Goal: Information Seeking & Learning: Learn about a topic

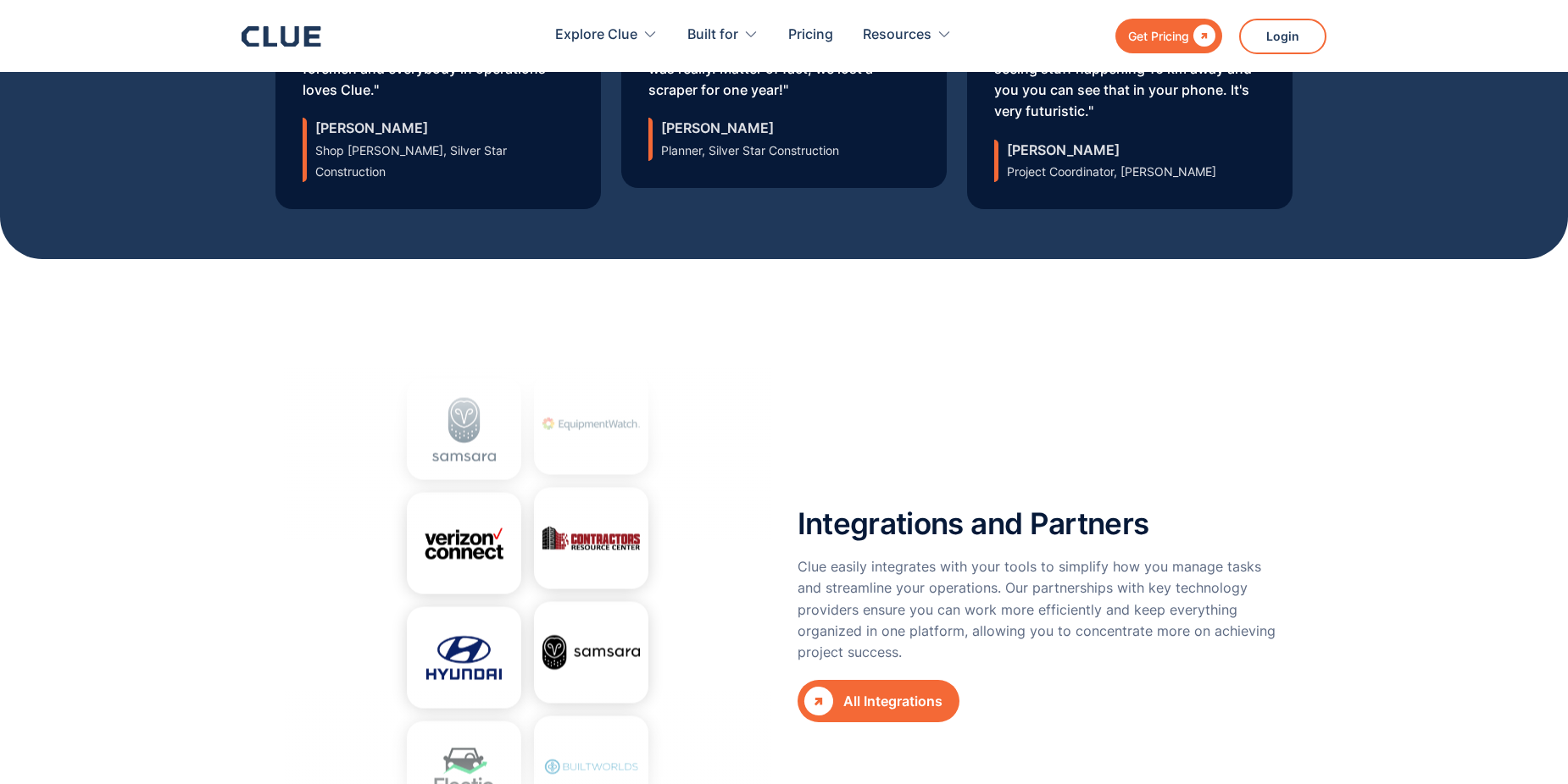
scroll to position [6013, 0]
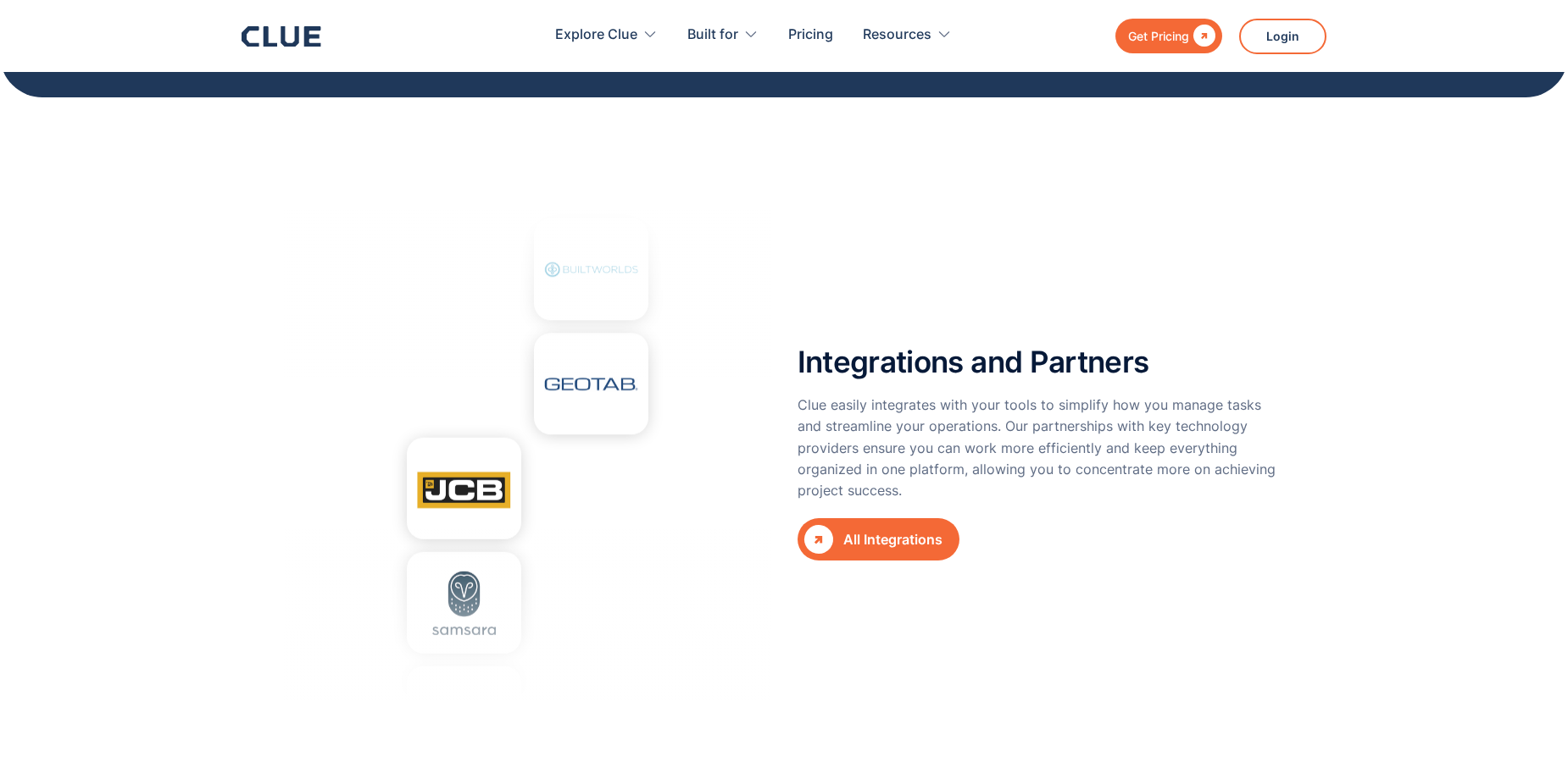
click at [852, 529] on div "All Integrations" at bounding box center [893, 539] width 99 height 21
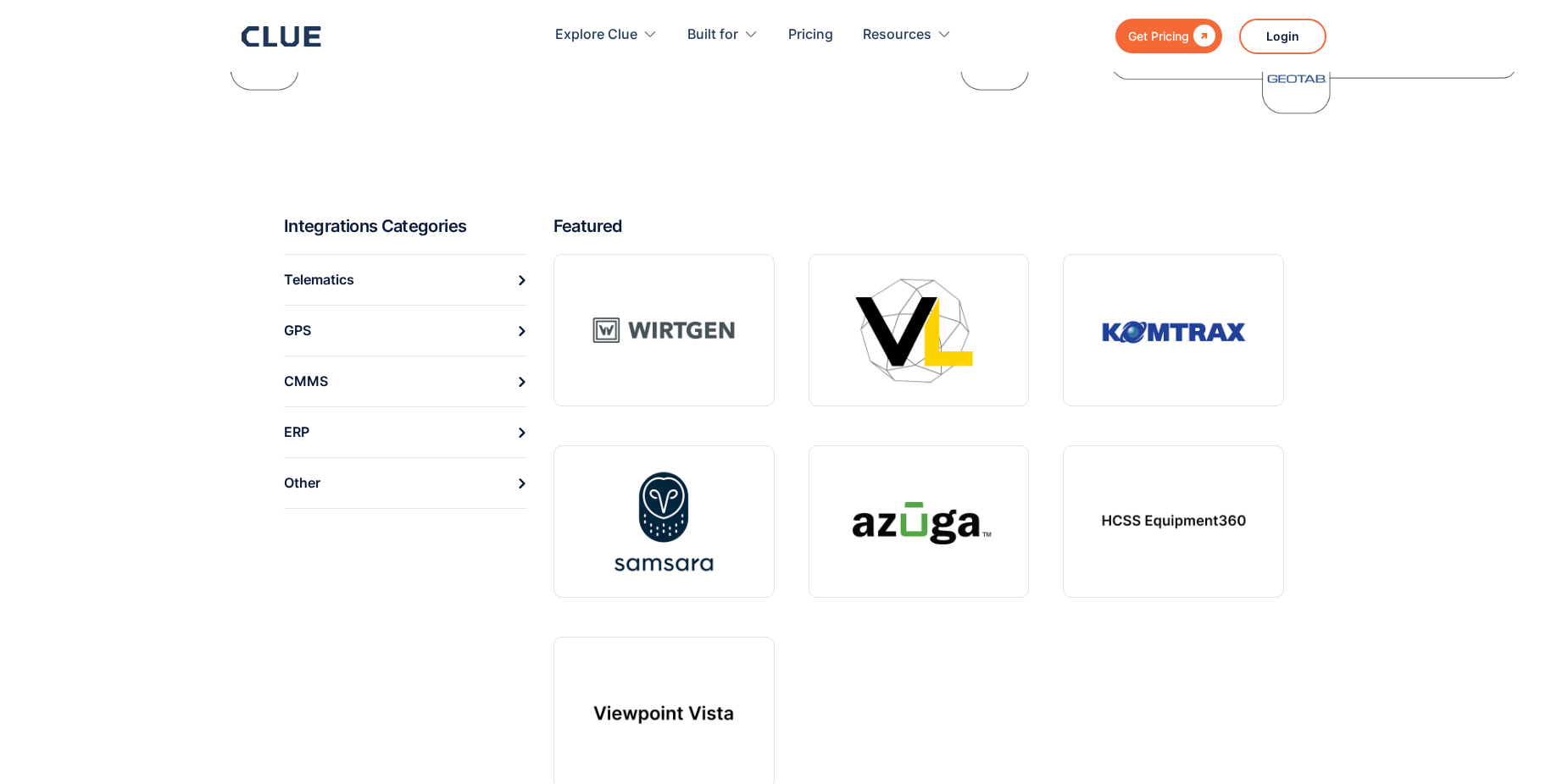
scroll to position [592, 0]
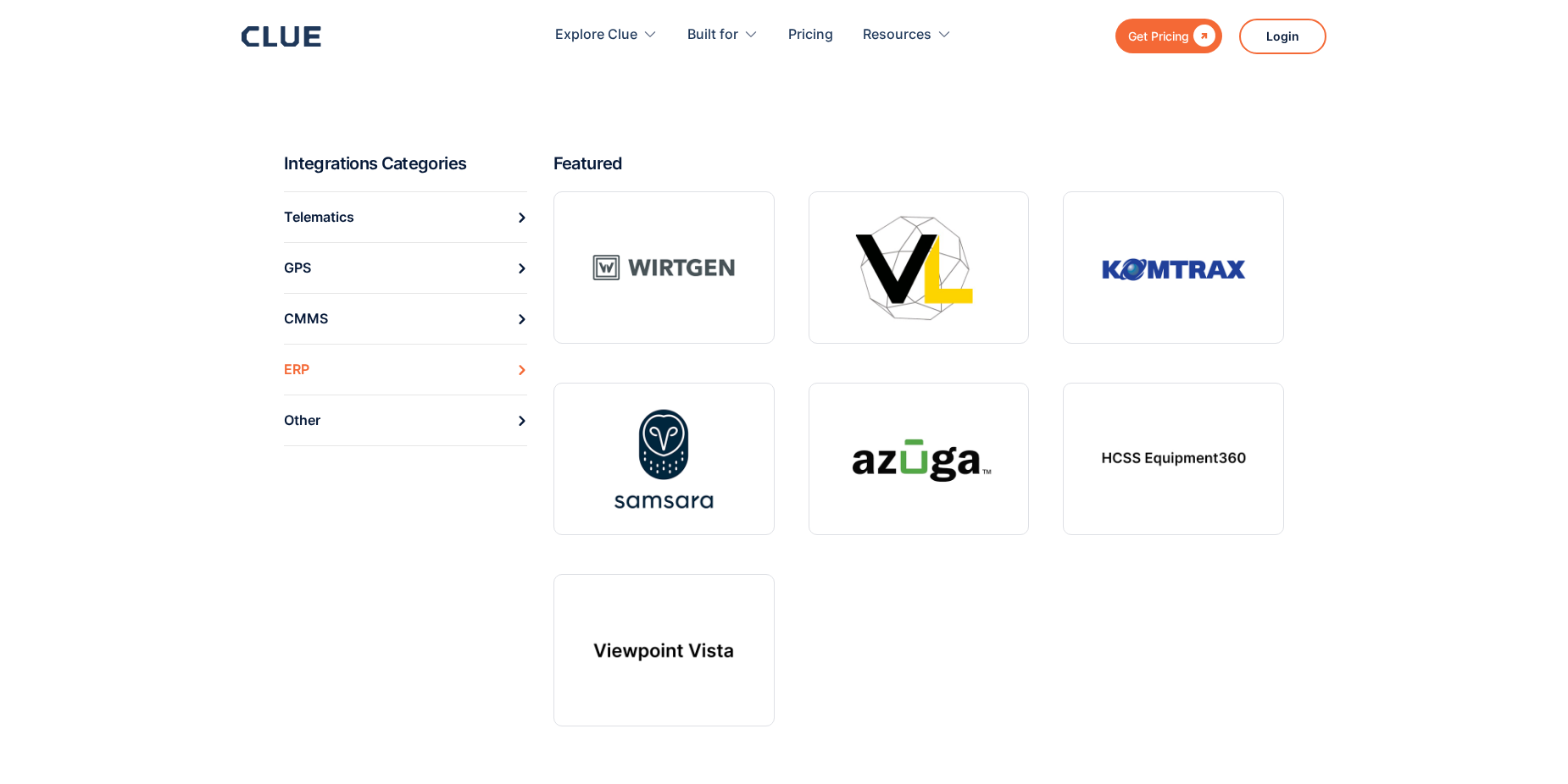
click at [448, 374] on link "ERP" at bounding box center [405, 368] width 243 height 51
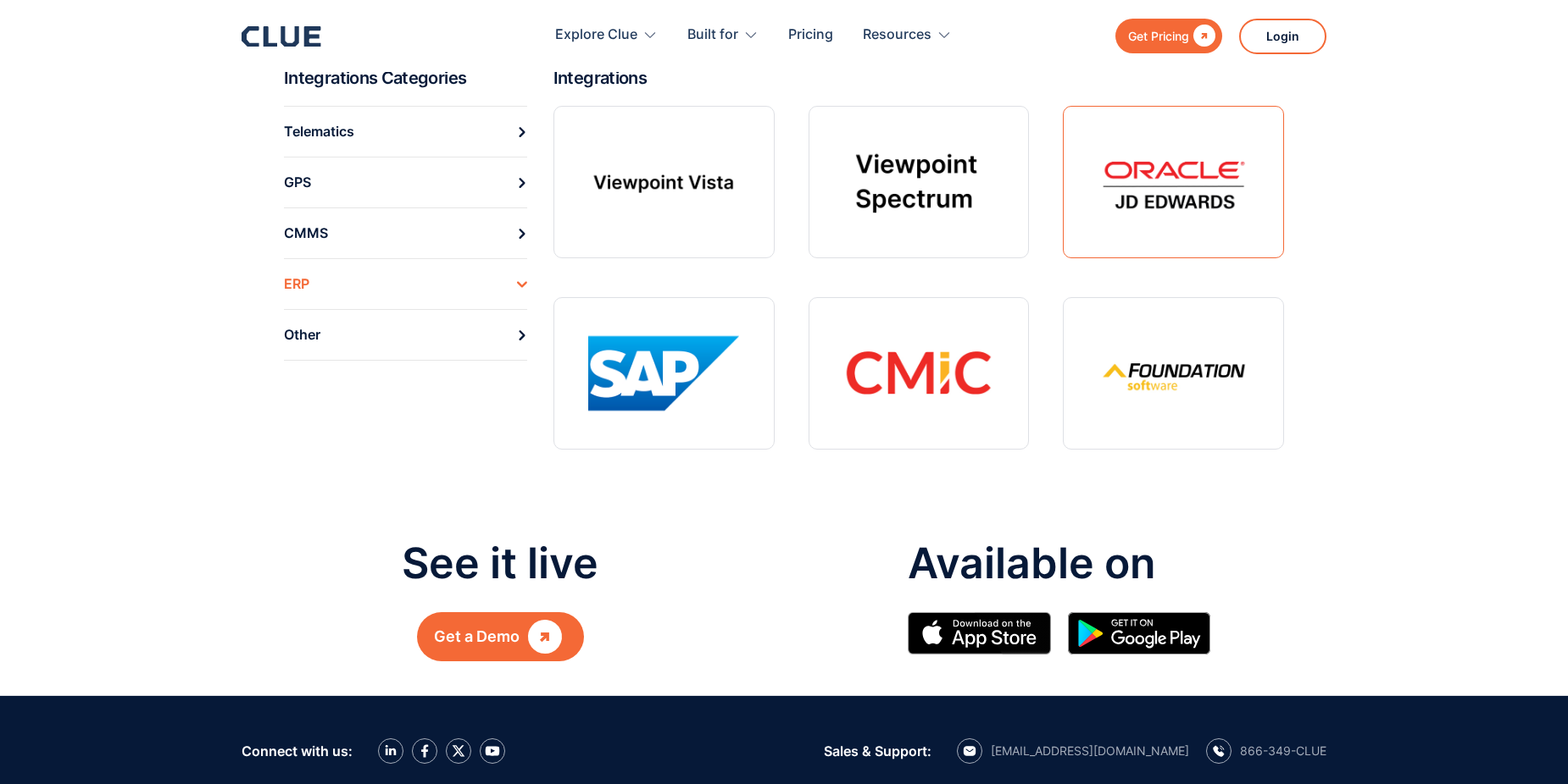
scroll to position [170, 0]
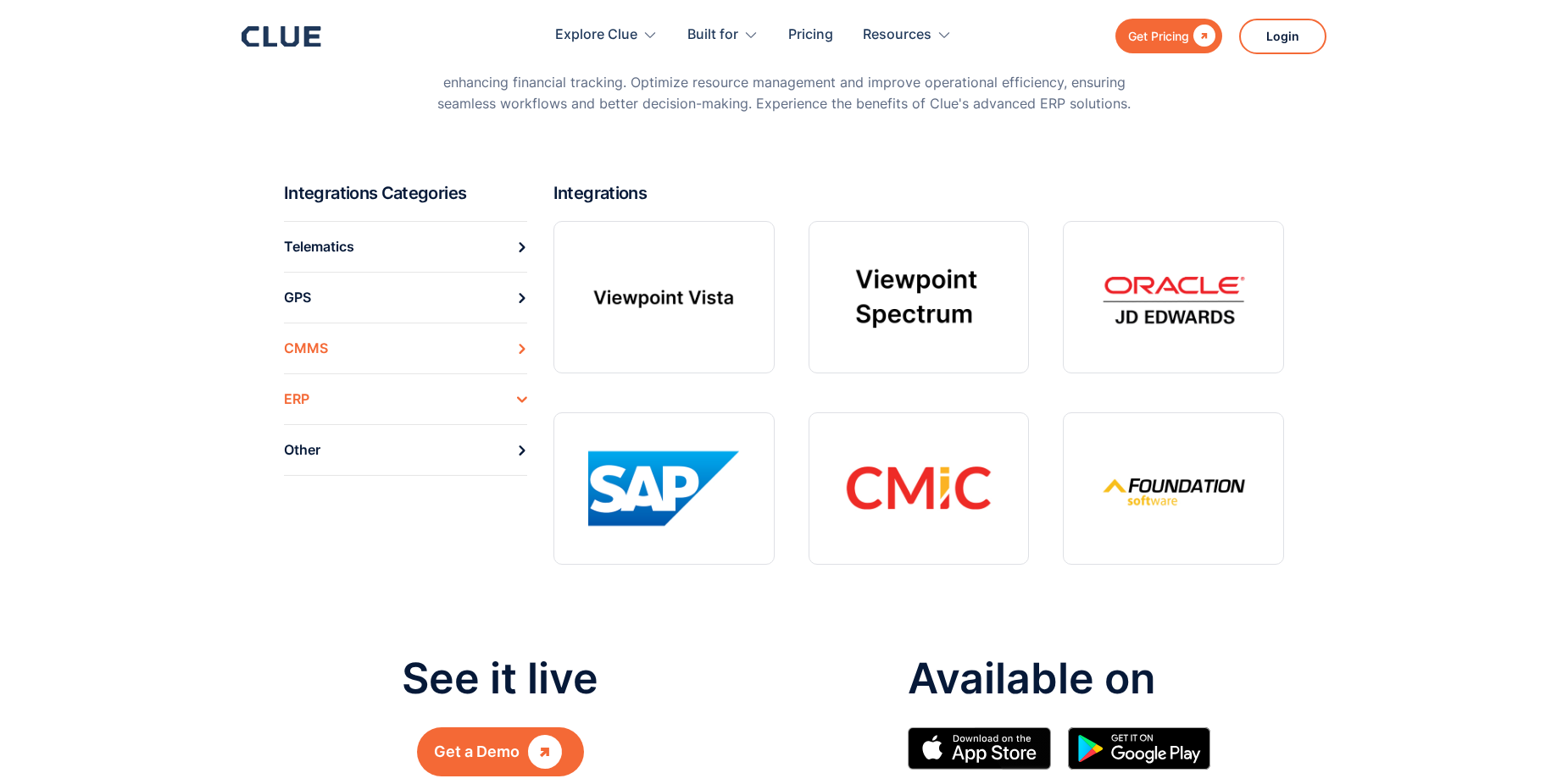
click at [374, 355] on link "CMMS" at bounding box center [405, 347] width 243 height 51
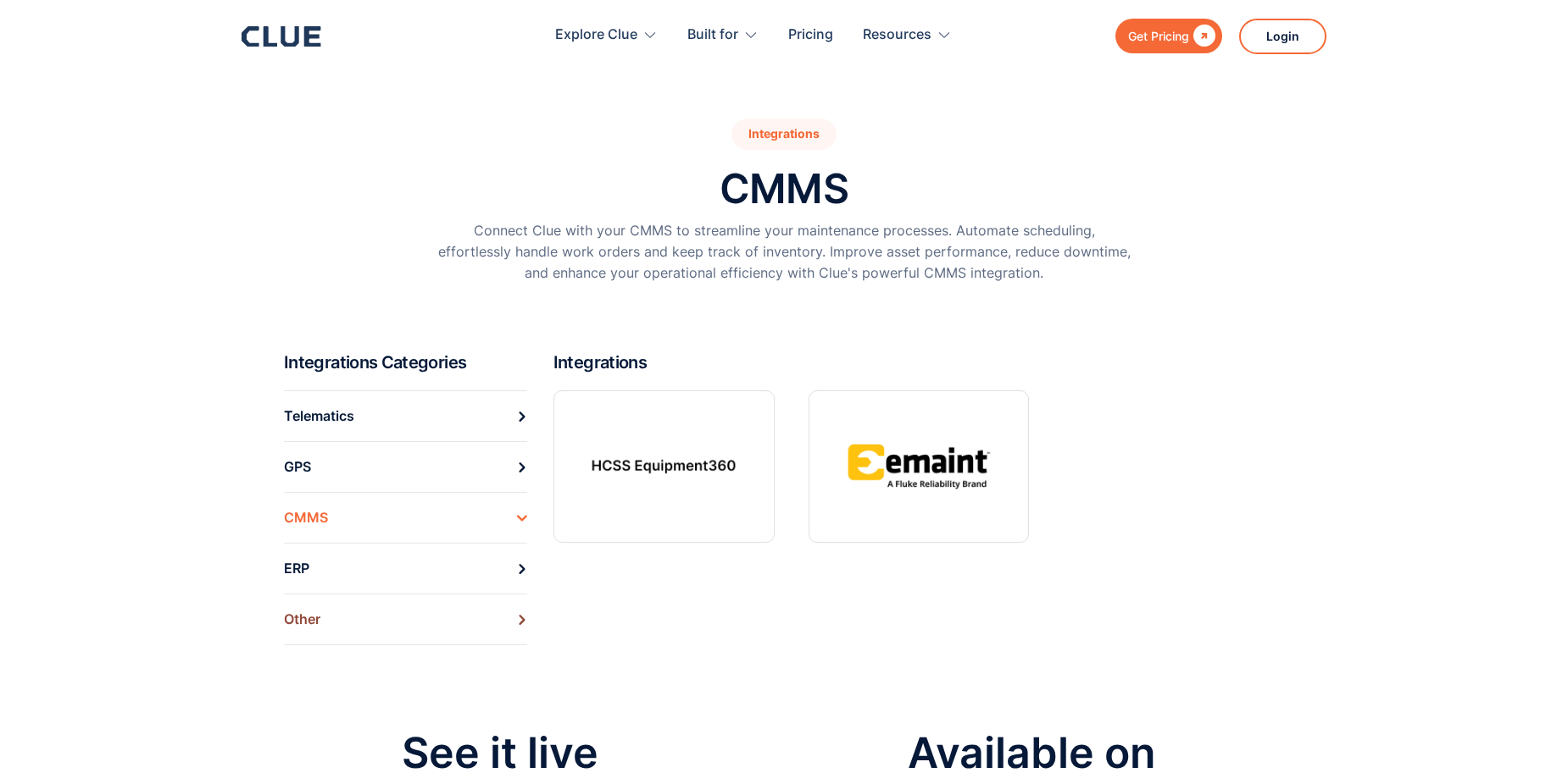
click at [300, 622] on div "Other" at bounding box center [302, 619] width 37 height 26
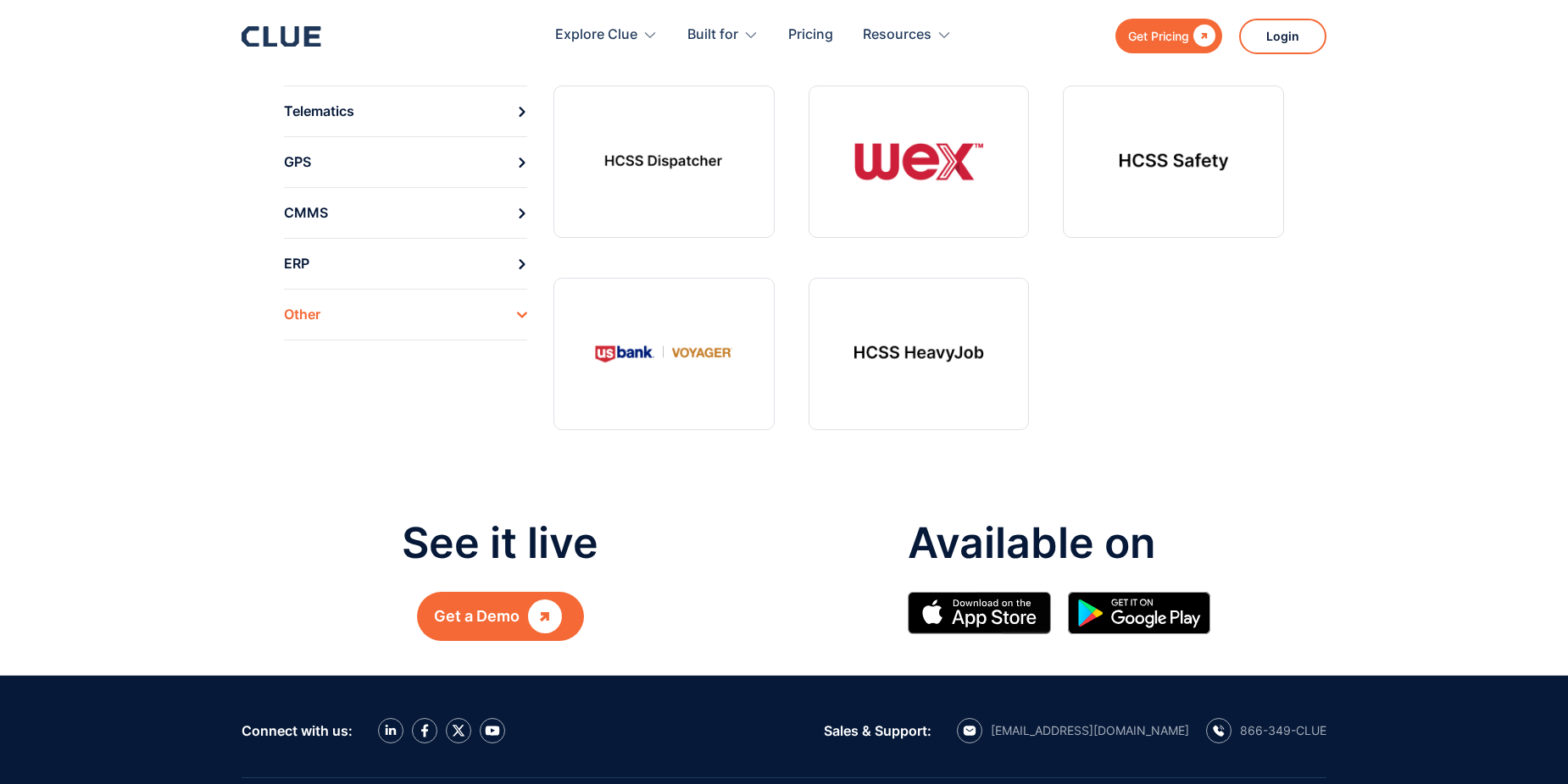
scroll to position [170, 0]
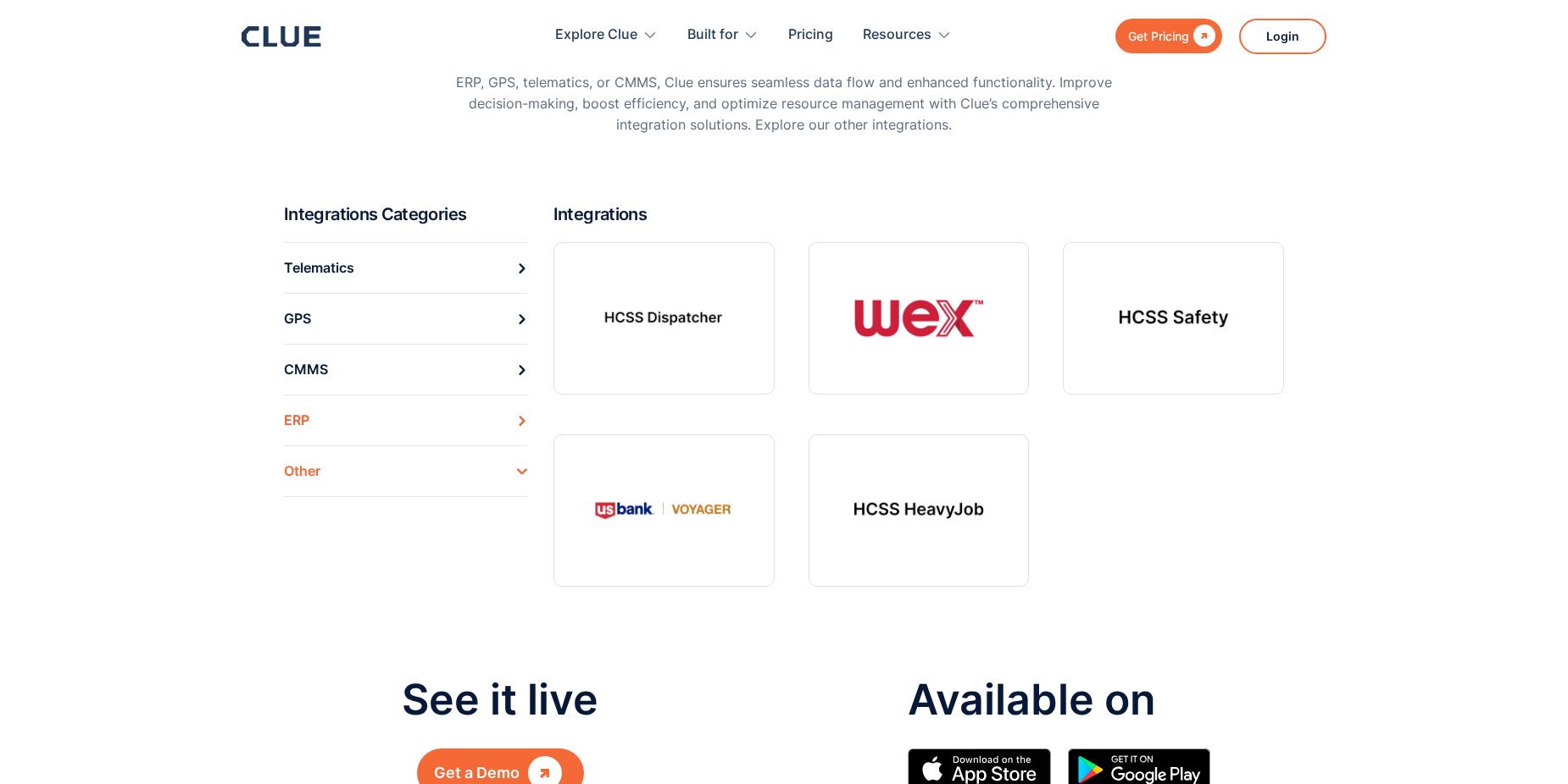
click at [321, 426] on link "ERP" at bounding box center [405, 420] width 243 height 51
